Goal: Task Accomplishment & Management: Complete application form

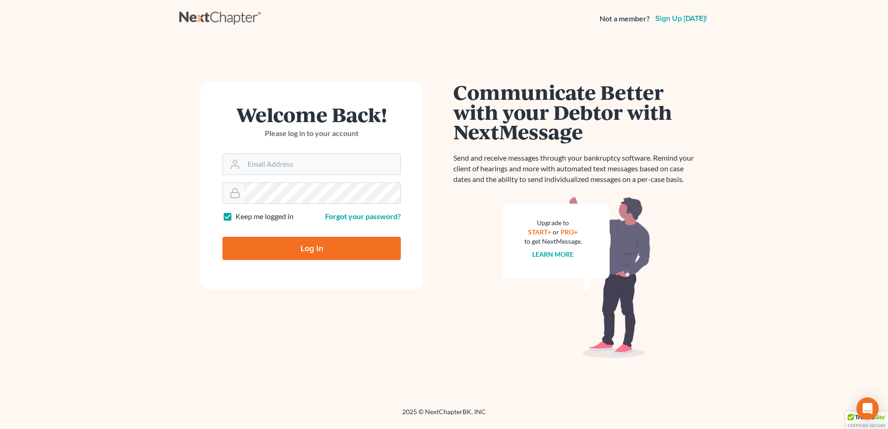
type input "[EMAIL_ADDRESS][DOMAIN_NAME]"
click at [286, 249] on input "Log In" at bounding box center [311, 248] width 178 height 23
type input "Thinking..."
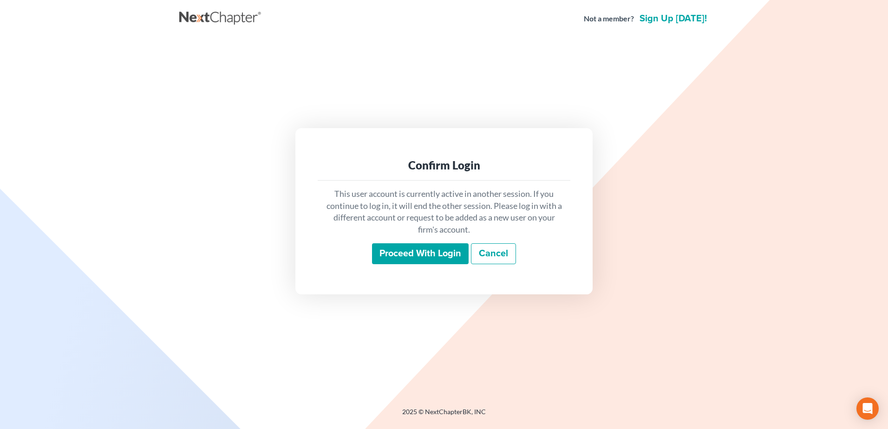
click at [427, 246] on input "Proceed with login" at bounding box center [420, 253] width 97 height 21
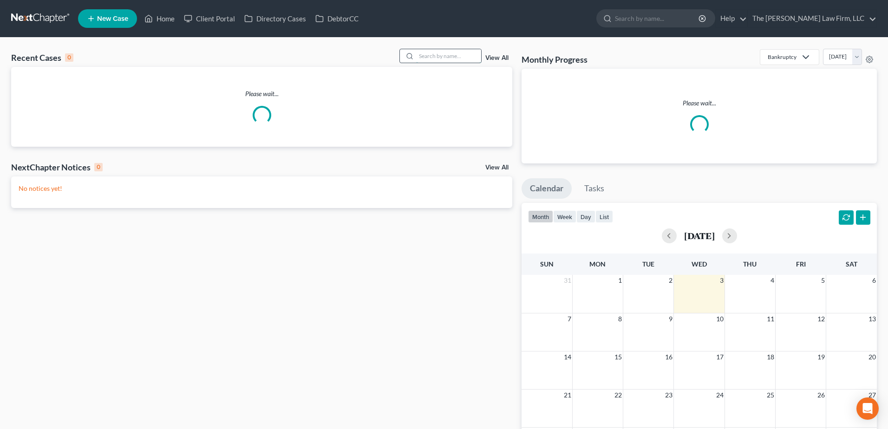
click at [430, 54] on input "search" at bounding box center [448, 55] width 65 height 13
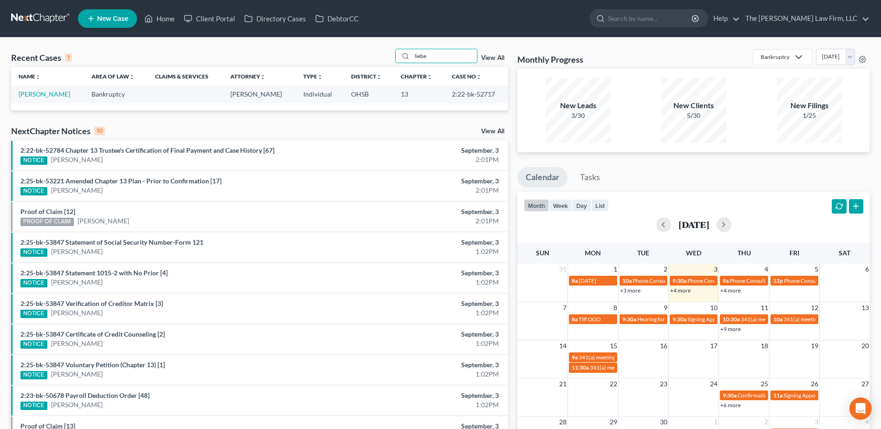
type input "liebe"
click at [41, 89] on td "Liebenthal, Amy" at bounding box center [47, 93] width 73 height 17
click at [42, 91] on link "Liebenthal, Amy" at bounding box center [45, 94] width 52 height 8
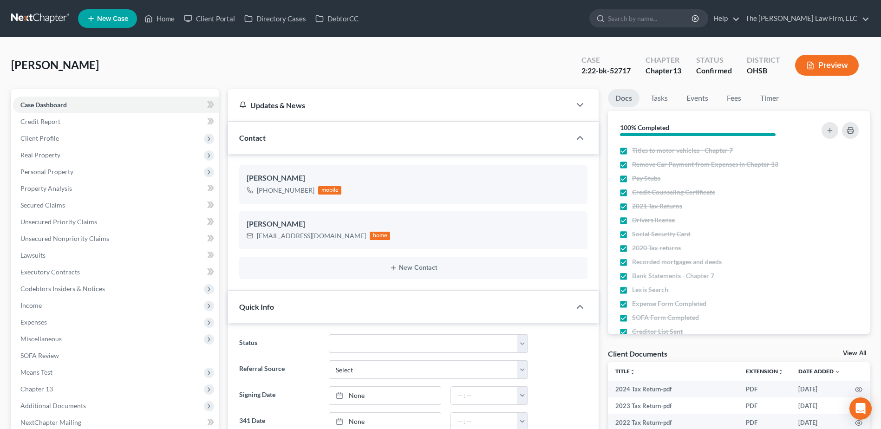
scroll to position [564, 0]
click at [61, 133] on span "Client Profile" at bounding box center [116, 138] width 206 height 17
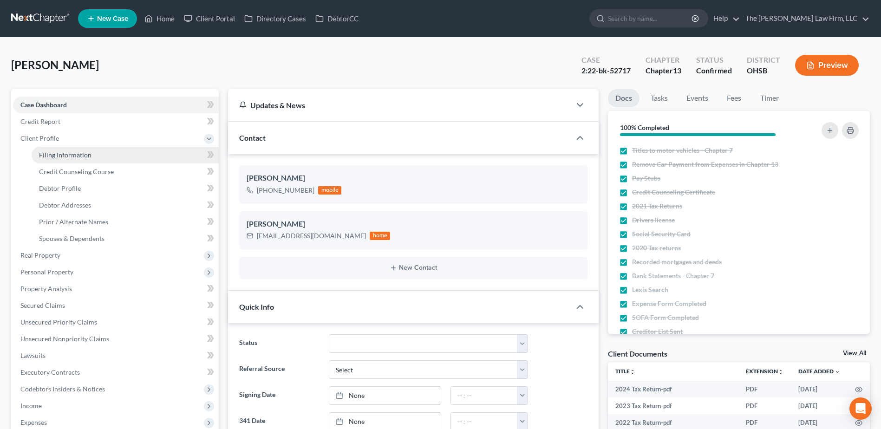
click at [62, 149] on link "Filing Information" at bounding box center [125, 155] width 187 height 17
select select "1"
select select "0"
select select "3"
select select "36"
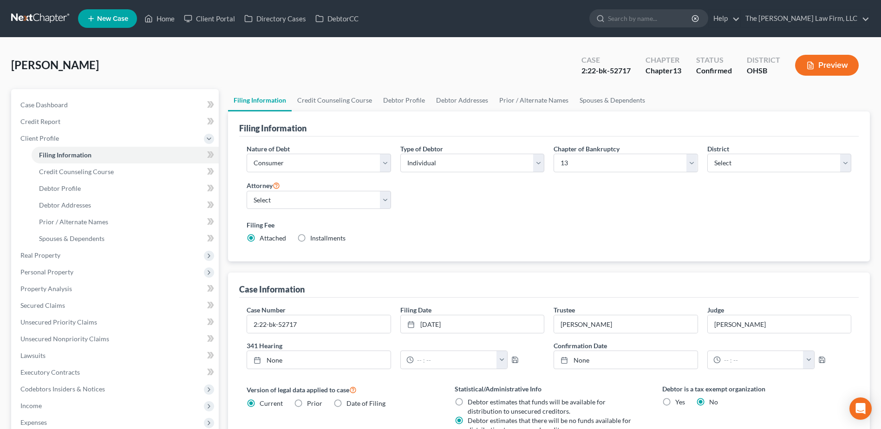
click at [65, 16] on link at bounding box center [40, 18] width 59 height 17
